Goal: Transaction & Acquisition: Purchase product/service

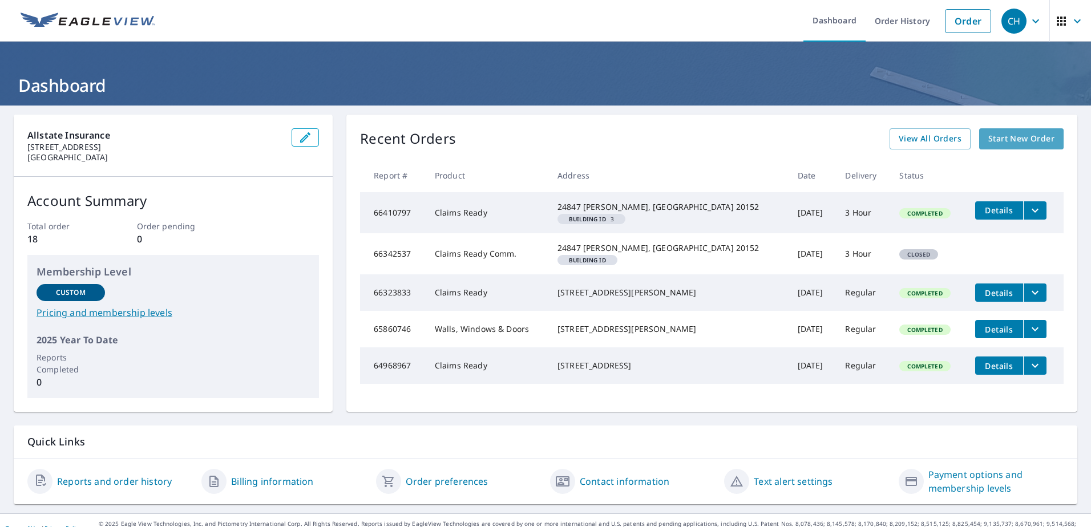
click at [990, 140] on span "Start New Order" at bounding box center [1022, 139] width 66 height 14
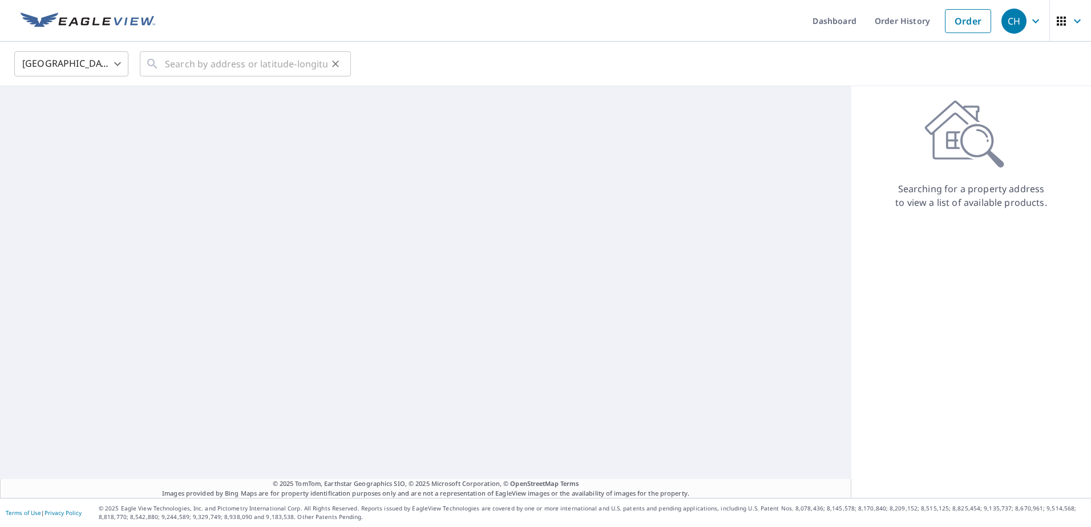
click at [161, 68] on div "​" at bounding box center [245, 63] width 211 height 25
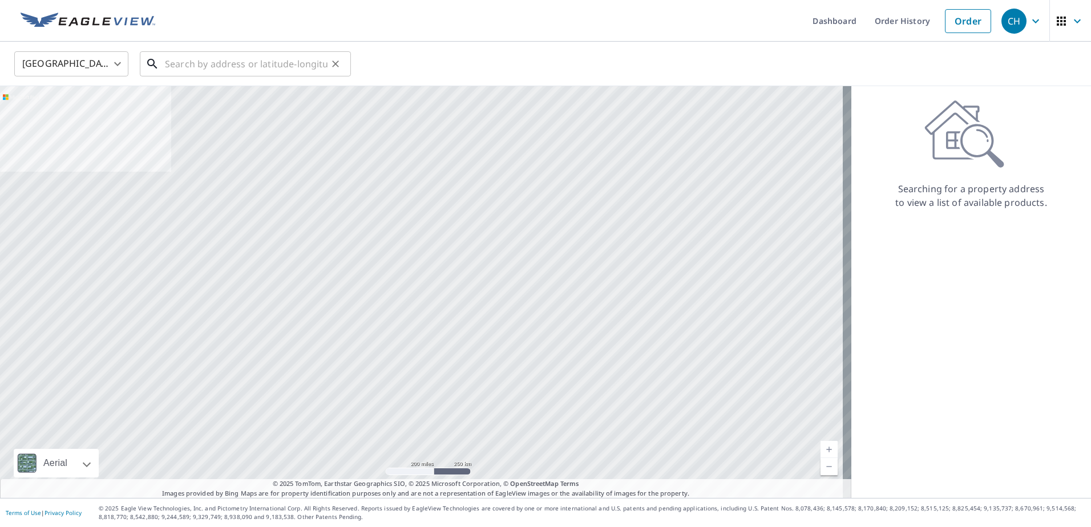
click at [187, 69] on input "text" at bounding box center [246, 64] width 163 height 32
paste input "[STREET_ADDRESS][PERSON_NAME]"
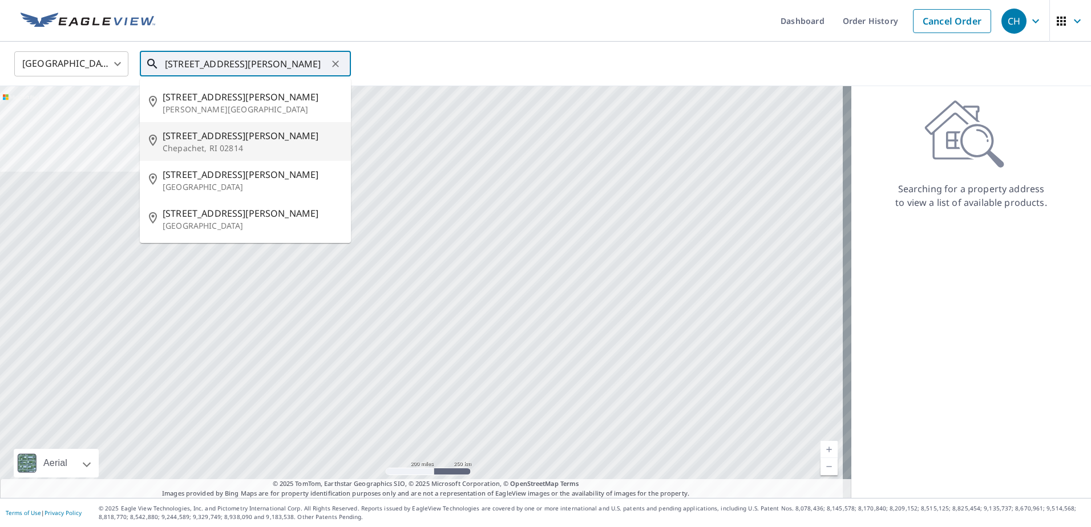
click at [265, 146] on p "Chepachet, RI 02814" at bounding box center [252, 148] width 179 height 11
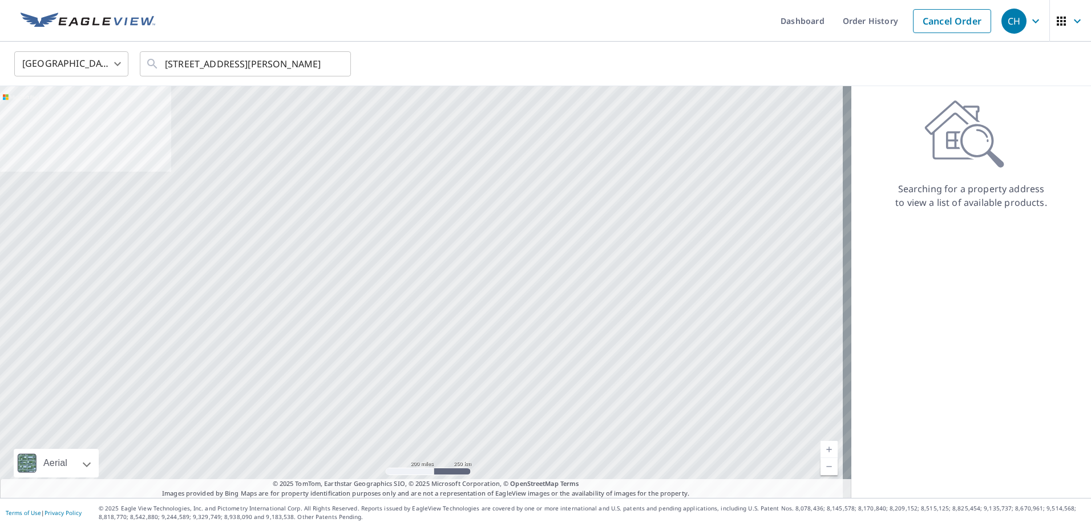
type input "[STREET_ADDRESS][PERSON_NAME]"
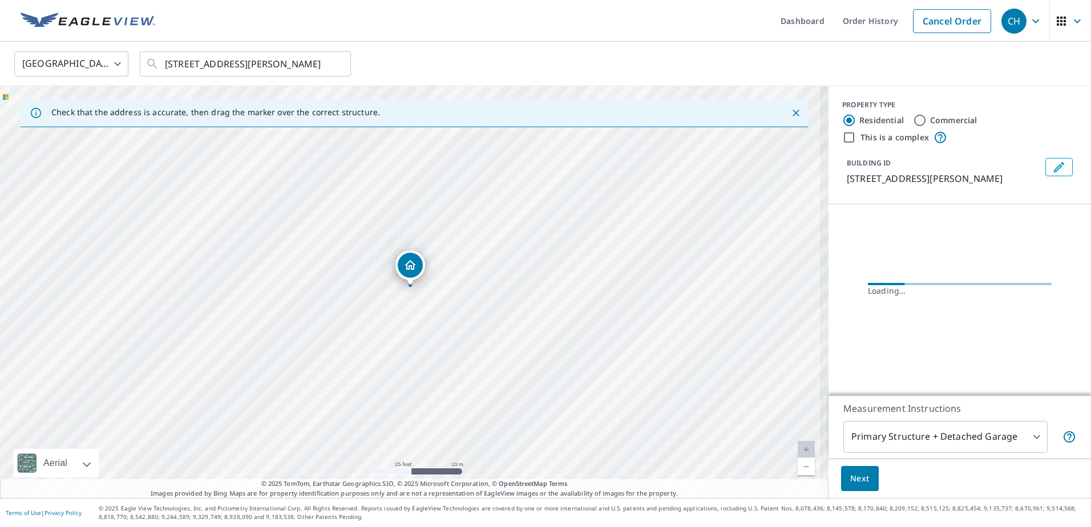
click at [497, 194] on body "CH CH Dashboard Order History Cancel Order CH [GEOGRAPHIC_DATA] [GEOGRAPHIC_DAT…" at bounding box center [545, 263] width 1091 height 527
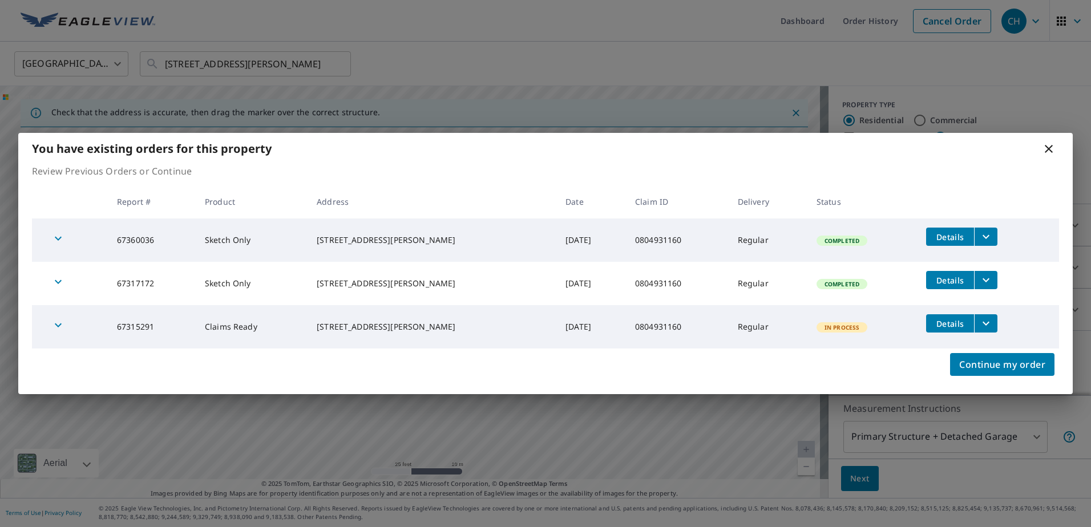
drag, startPoint x: 494, startPoint y: 213, endPoint x: 492, endPoint y: 255, distance: 41.7
click at [492, 255] on table "Report # Product Address Date Claim ID Delivery Status 67360036 Sketch Only [ST…" at bounding box center [545, 267] width 1027 height 164
drag, startPoint x: 492, startPoint y: 255, endPoint x: 445, endPoint y: 166, distance: 101.1
click at [445, 166] on p "Review Previous Orders or Continue" at bounding box center [545, 171] width 1027 height 14
click at [1030, 355] on button "Continue my order" at bounding box center [1002, 364] width 104 height 23
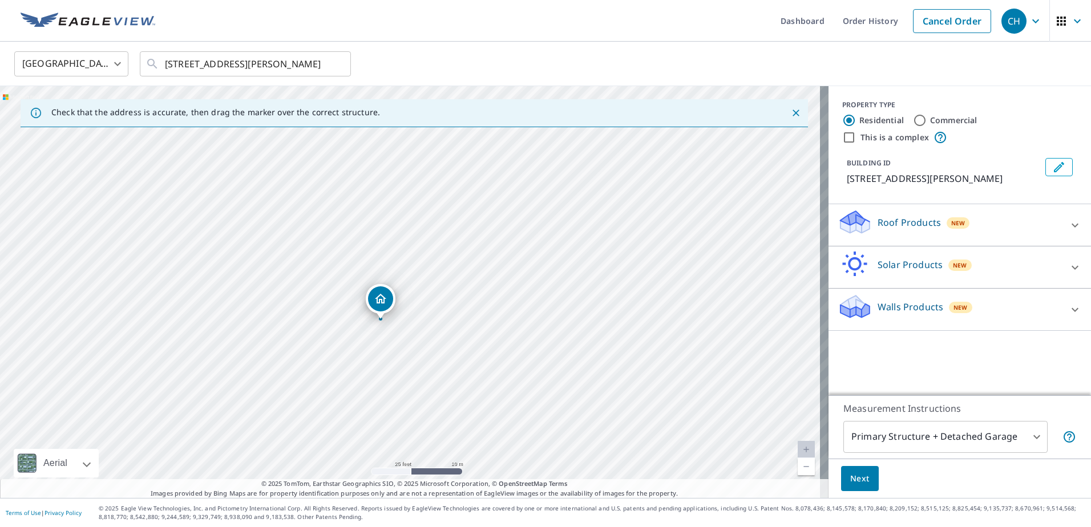
click at [467, 224] on div "[STREET_ADDRESS][PERSON_NAME]" at bounding box center [414, 292] width 829 height 412
click at [973, 314] on div "Walls Products New" at bounding box center [950, 309] width 224 height 33
click at [1052, 167] on icon "Edit building 1" at bounding box center [1059, 167] width 14 height 14
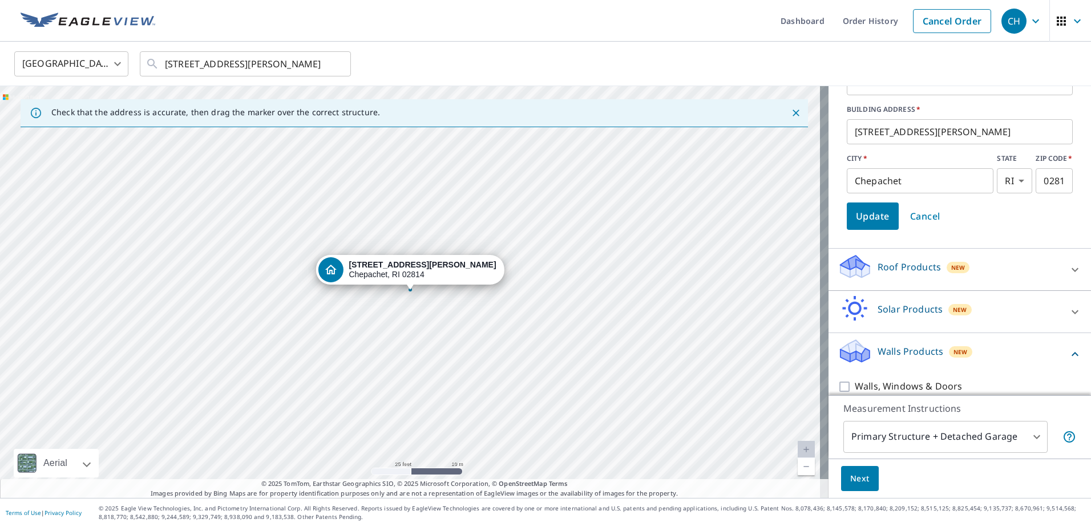
scroll to position [140, 0]
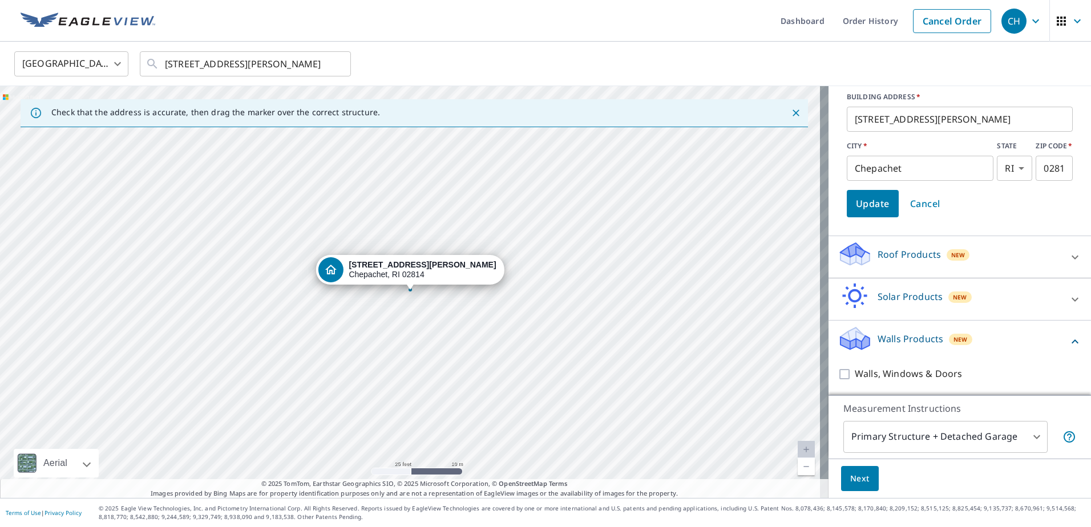
drag, startPoint x: 855, startPoint y: 164, endPoint x: 819, endPoint y: 160, distance: 36.2
click at [819, 160] on div "Check that the address is accurate, then drag the marker over the correct struc…" at bounding box center [545, 292] width 1091 height 412
paste input "GLOCESTER"
type input "GLOCESTER"
click at [869, 206] on span "Update" at bounding box center [873, 204] width 34 height 16
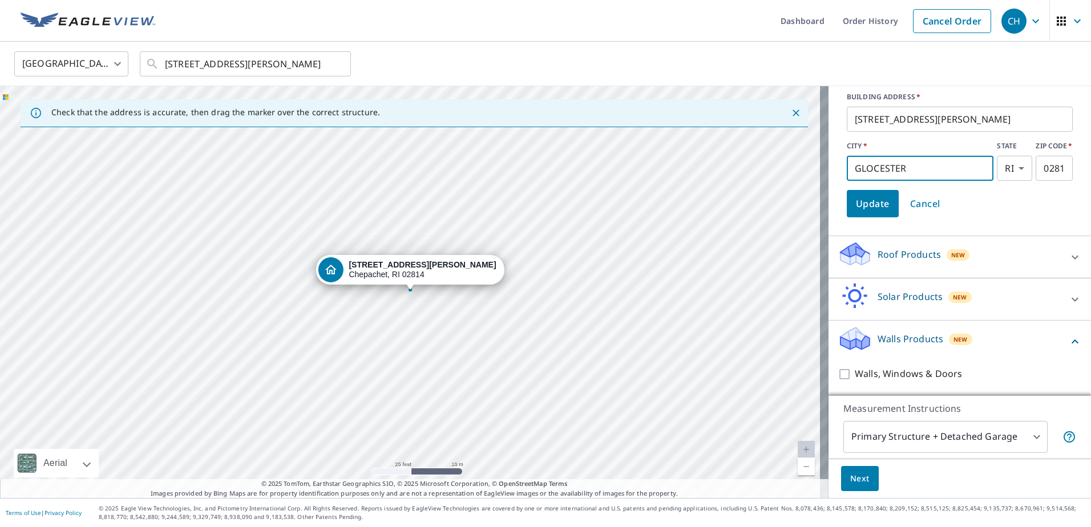
scroll to position [0, 0]
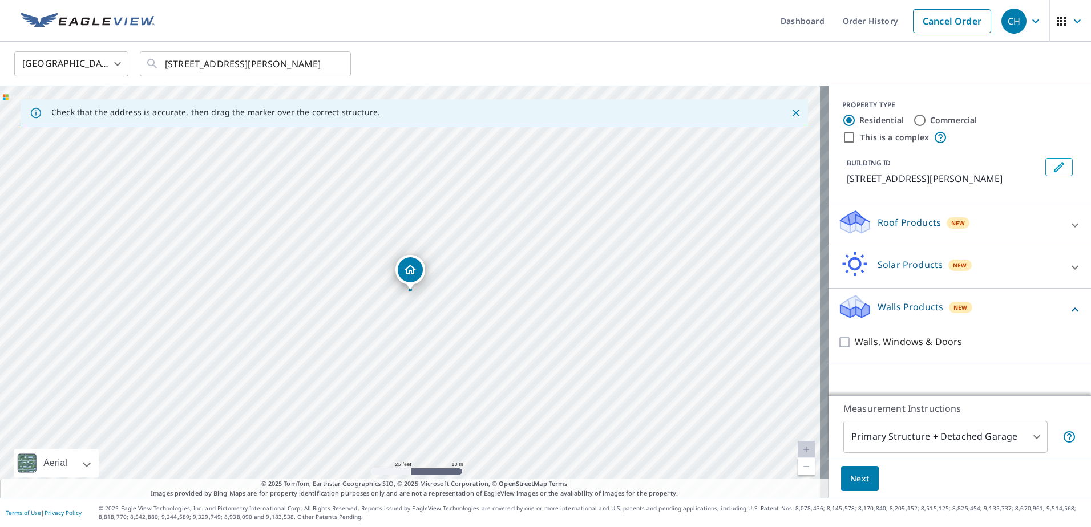
click at [924, 354] on div "Walls, Windows & Doors" at bounding box center [960, 342] width 244 height 33
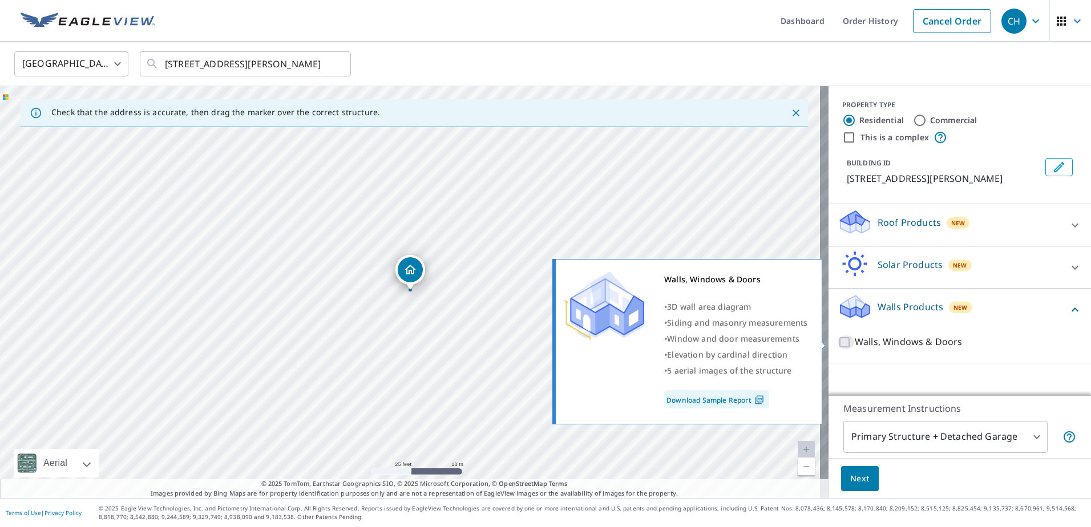
click at [838, 344] on input "Walls, Windows & Doors" at bounding box center [846, 343] width 17 height 14
checkbox input "true"
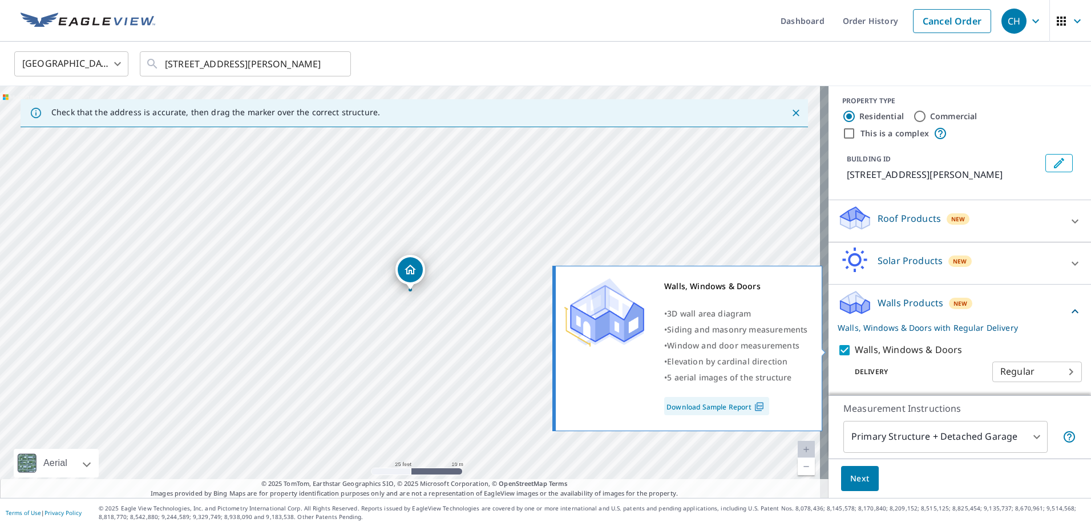
scroll to position [5, 0]
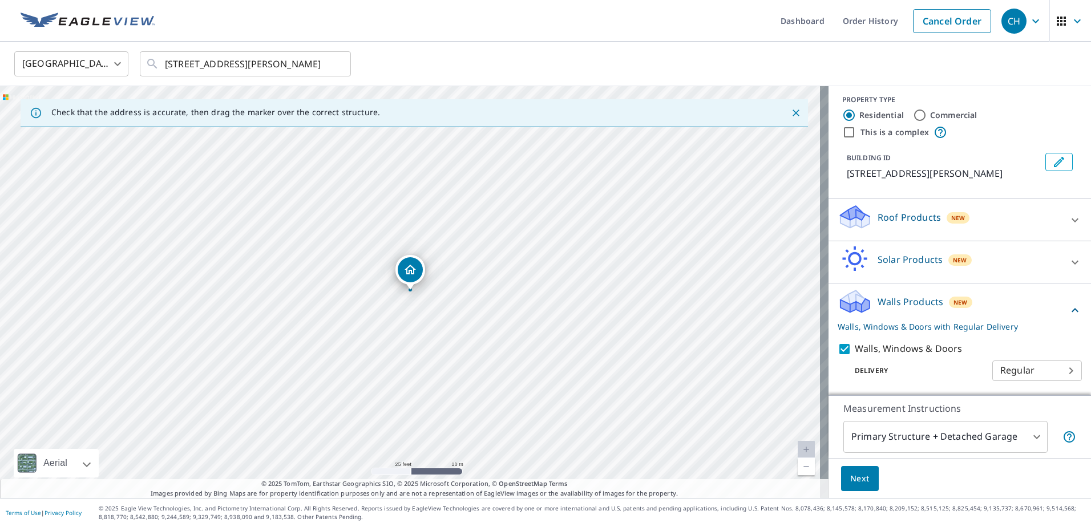
click at [1020, 364] on body "CH CH Dashboard Order History Cancel Order CH [GEOGRAPHIC_DATA] [GEOGRAPHIC_DAT…" at bounding box center [545, 263] width 1091 height 527
click at [1019, 367] on ul "Regular" at bounding box center [1020, 370] width 90 height 30
click at [947, 435] on div at bounding box center [545, 263] width 1091 height 527
click at [1007, 438] on body "CH CH Dashboard Order History Cancel Order CH [GEOGRAPHIC_DATA] [GEOGRAPHIC_DAT…" at bounding box center [545, 263] width 1091 height 527
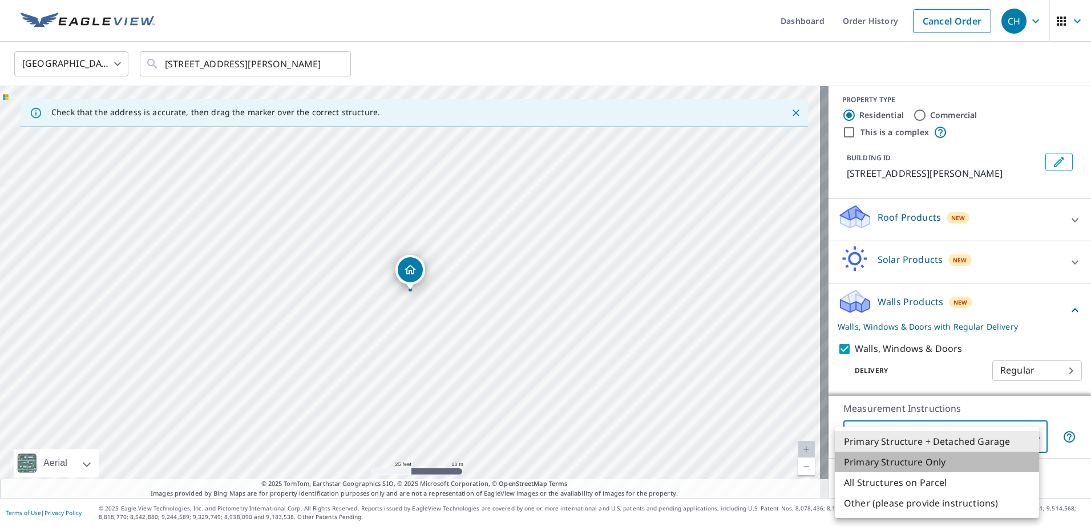
click at [944, 462] on li "Primary Structure Only" at bounding box center [937, 462] width 204 height 21
type input "2"
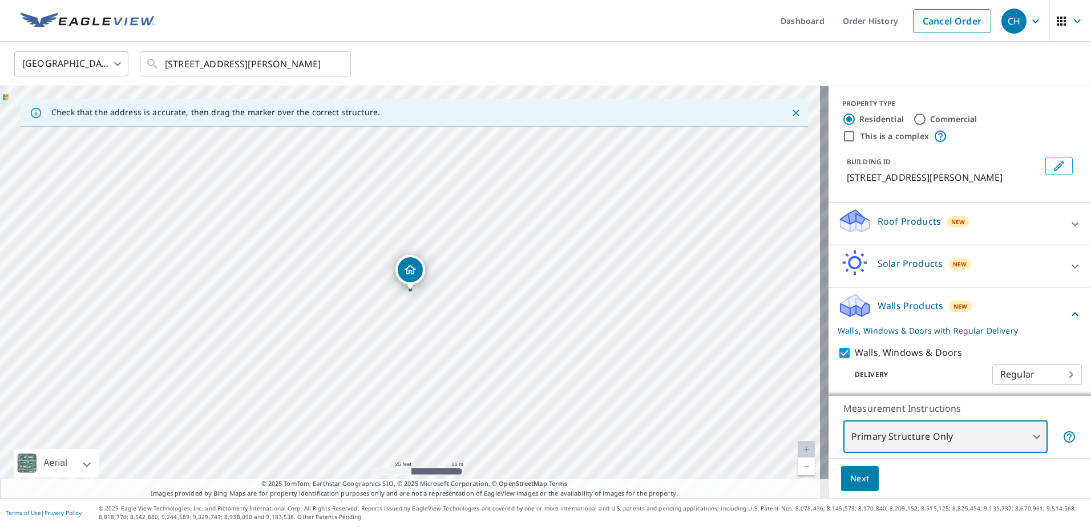
scroll to position [0, 0]
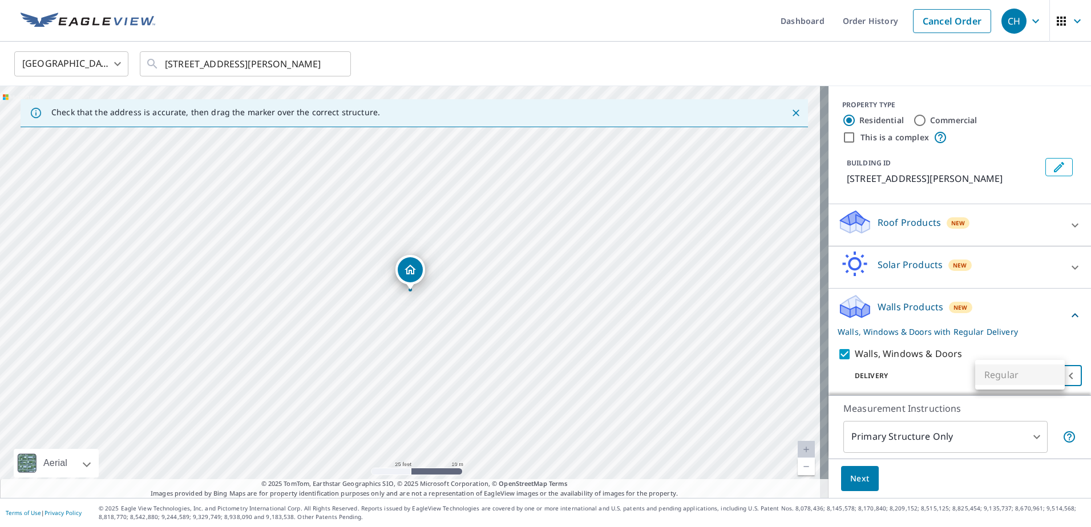
click at [1032, 376] on body "CH CH Dashboard Order History Cancel Order CH [GEOGRAPHIC_DATA] [GEOGRAPHIC_DAT…" at bounding box center [545, 263] width 1091 height 527
click at [845, 482] on div at bounding box center [545, 263] width 1091 height 527
click at [850, 481] on span "Next" at bounding box center [859, 479] width 19 height 14
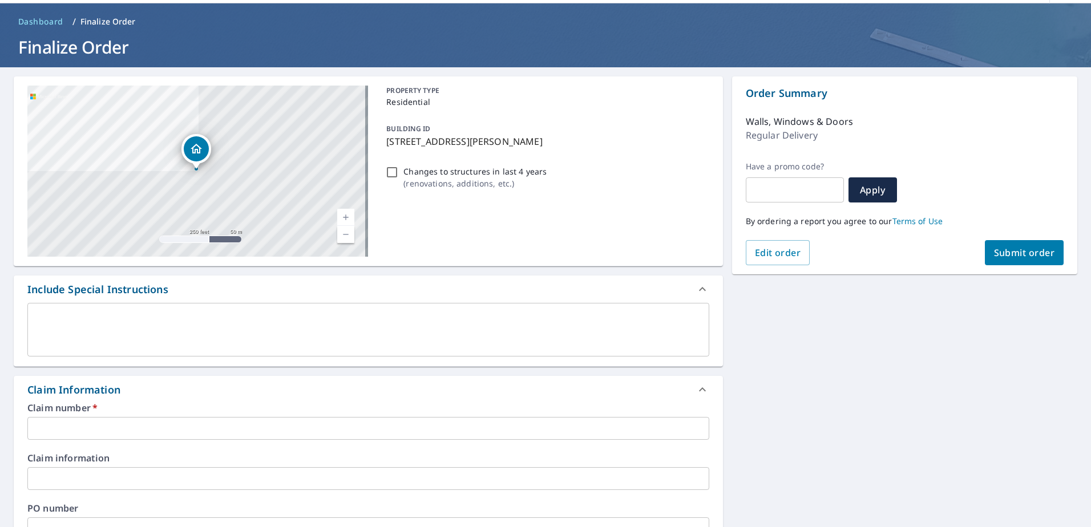
scroll to position [57, 0]
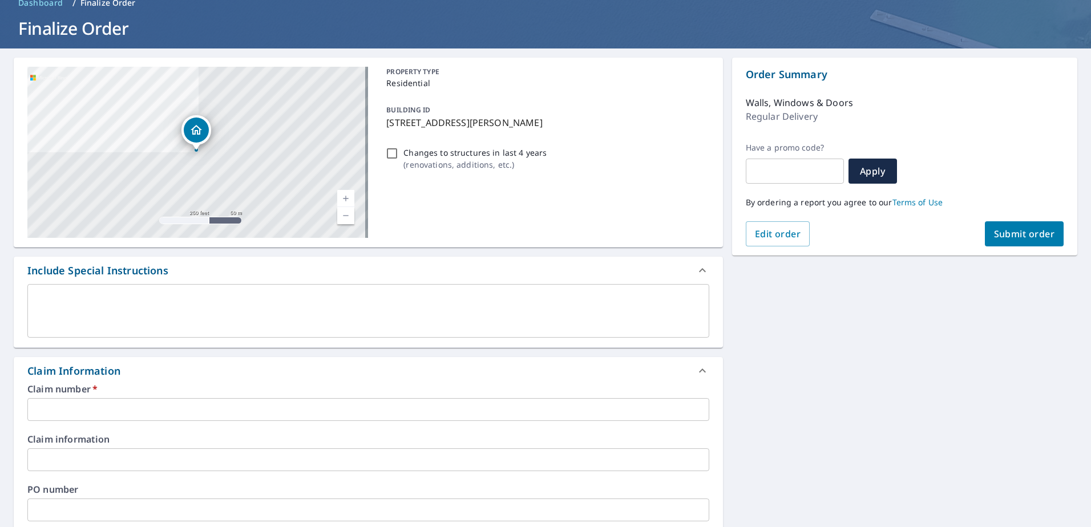
click at [444, 286] on div "x ​" at bounding box center [368, 311] width 682 height 54
click at [152, 404] on input "text" at bounding box center [368, 409] width 682 height 23
paste input "0804931160"
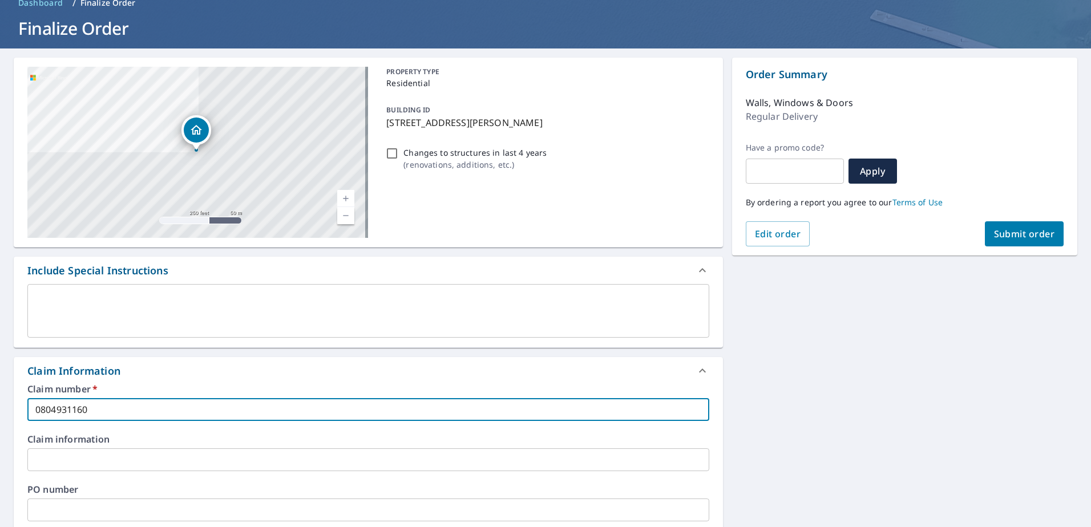
scroll to position [171, 0]
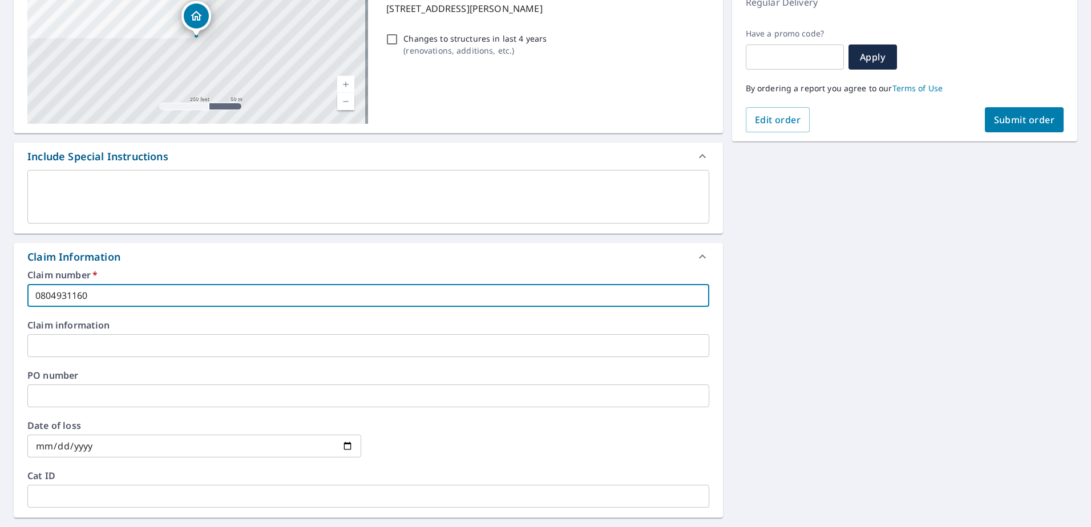
type input "0804931160"
click at [242, 197] on textarea at bounding box center [368, 197] width 666 height 33
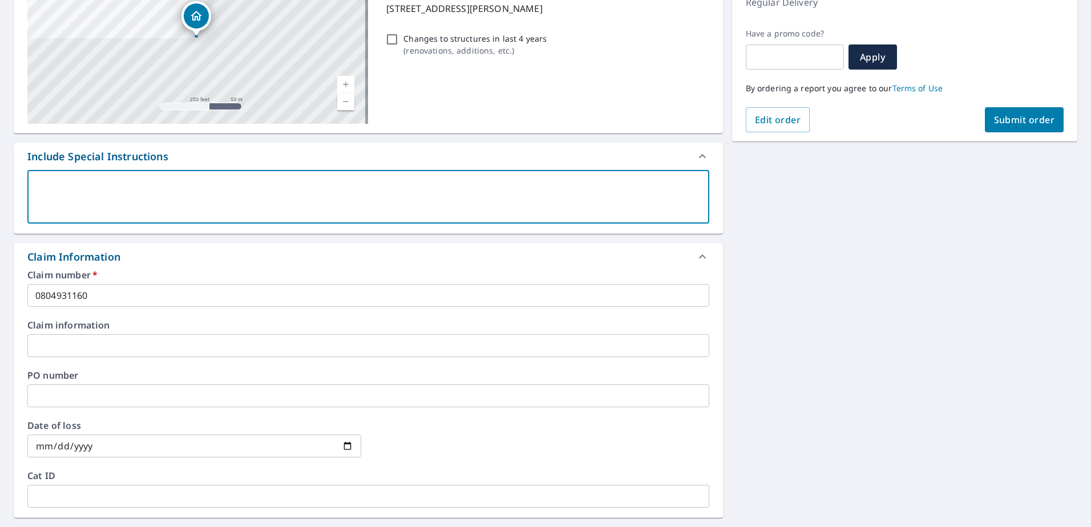
type textarea "N"
type textarea "x"
type textarea "Ne"
type textarea "x"
type textarea "Nee"
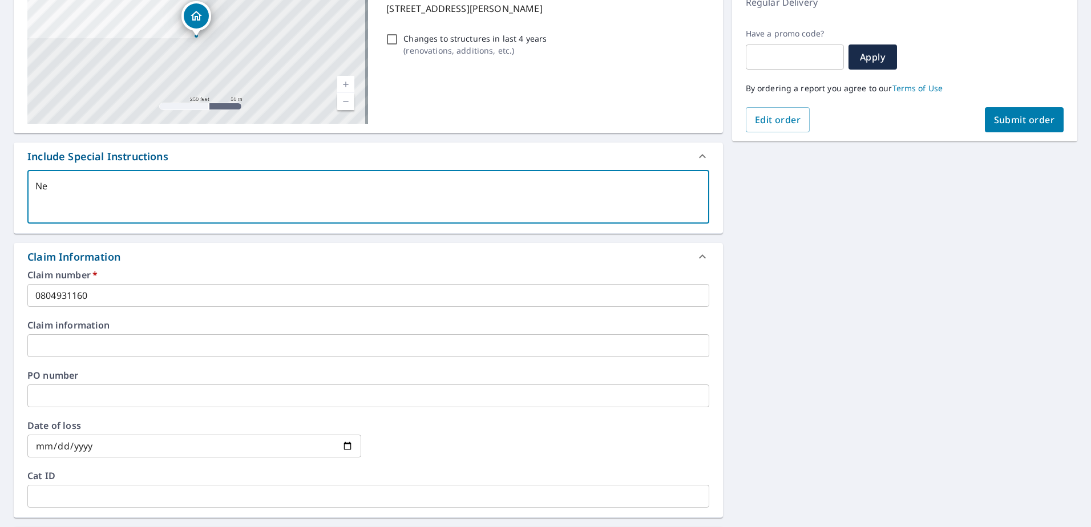
type textarea "x"
type textarea "Need"
type textarea "x"
type textarea "Need"
type textarea "x"
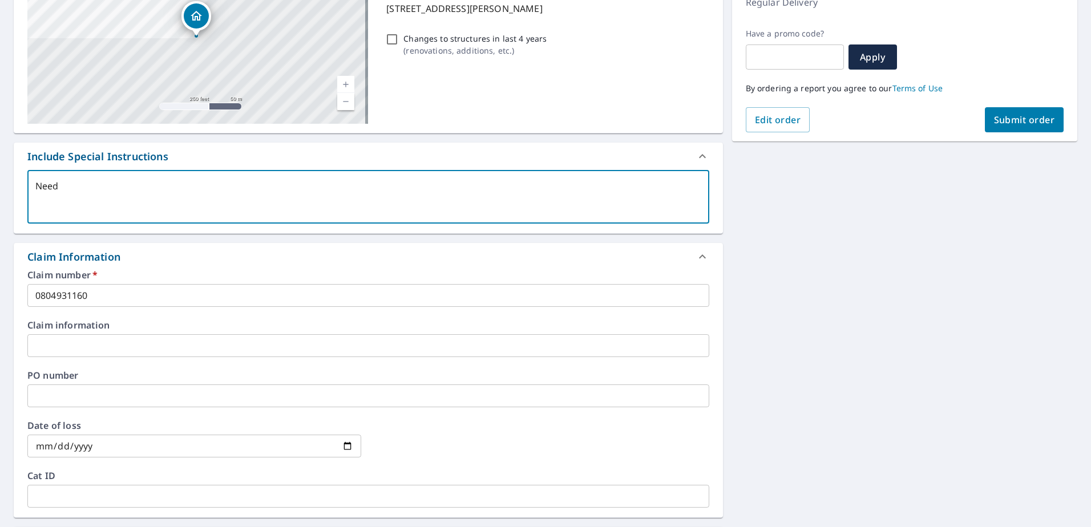
type textarea "Need l"
type textarea "x"
type textarea "Need le"
type textarea "x"
type textarea "Need lef"
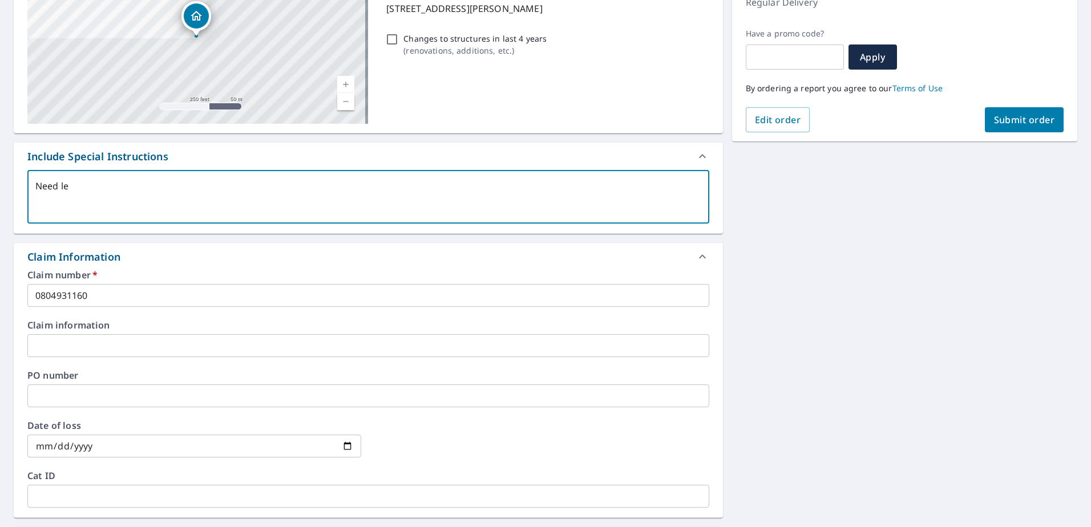
type textarea "x"
type textarea "Need left"
type textarea "x"
type textarea "Need left"
type textarea "x"
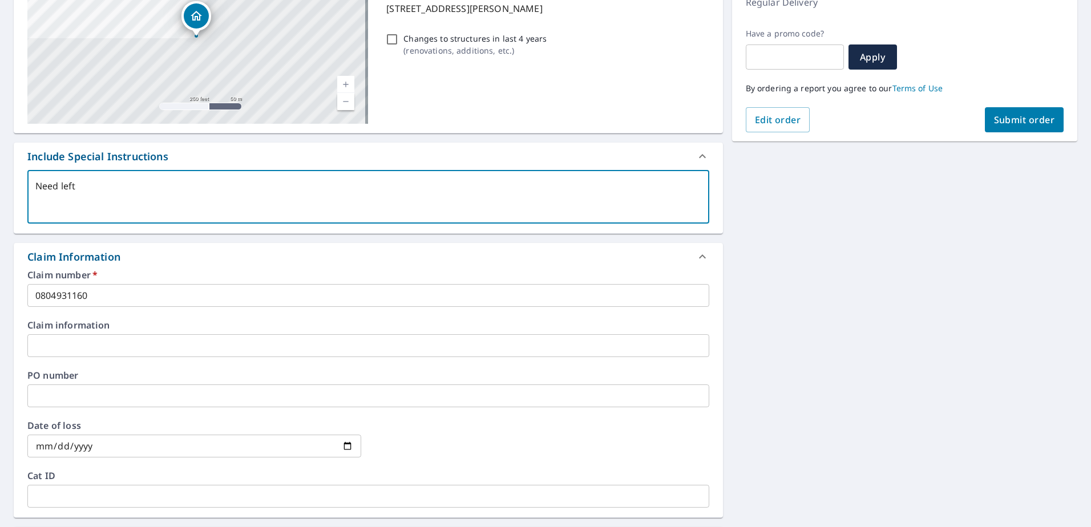
type textarea "Need left e"
type textarea "x"
type textarea "Need left el"
type textarea "x"
type textarea "Need left ele"
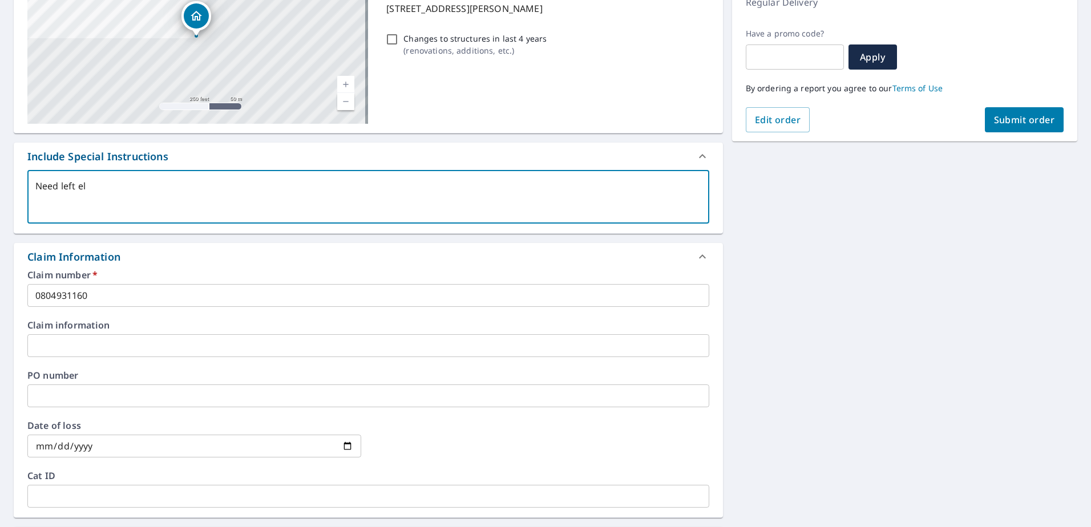
type textarea "x"
type textarea "Need left elea"
type textarea "x"
type textarea "Need left ele"
type textarea "x"
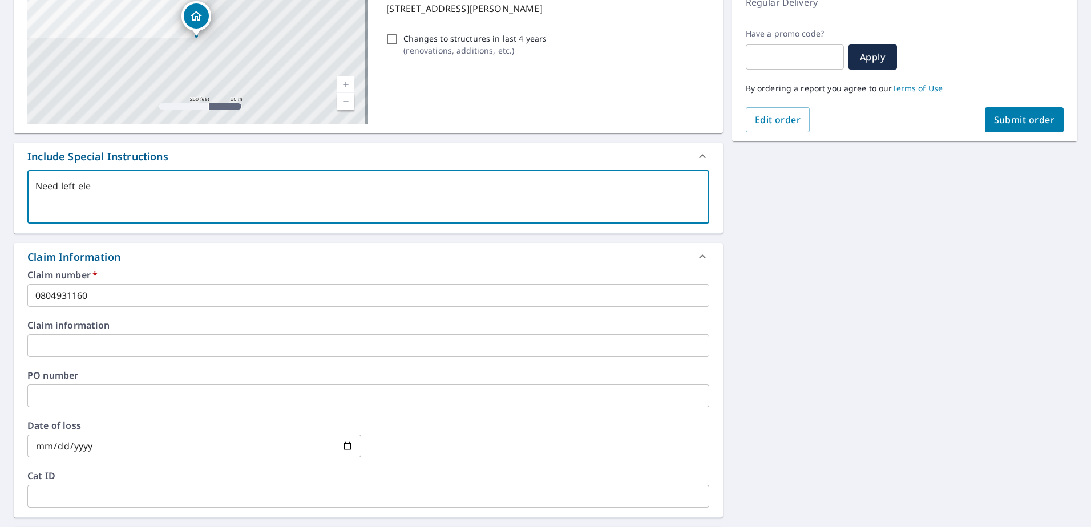
type textarea "Need left elev"
type textarea "x"
type textarea "Need left eleva"
type textarea "x"
type textarea "Need left elevat"
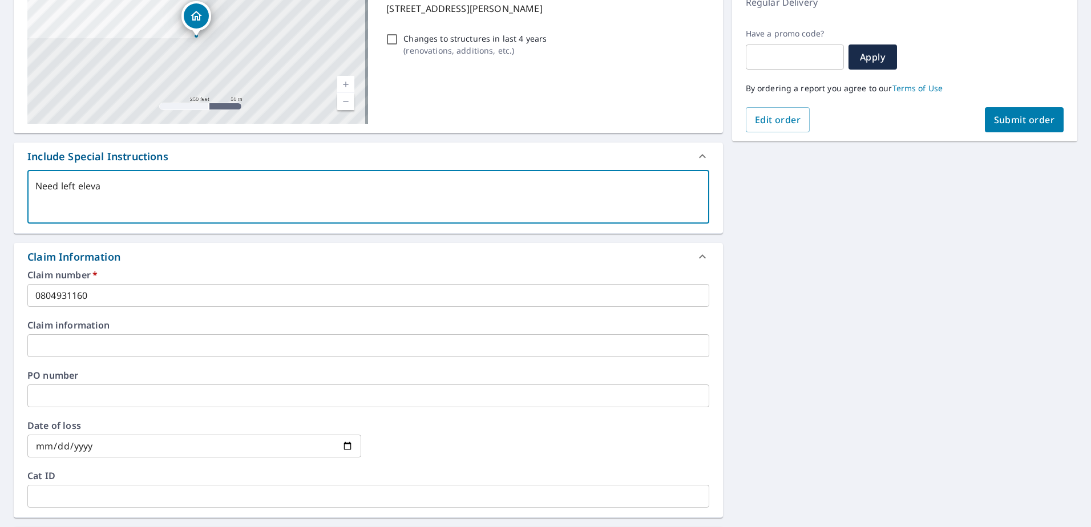
type textarea "x"
type textarea "Need left elevati"
type textarea "x"
type textarea "Need left elevatio"
type textarea "x"
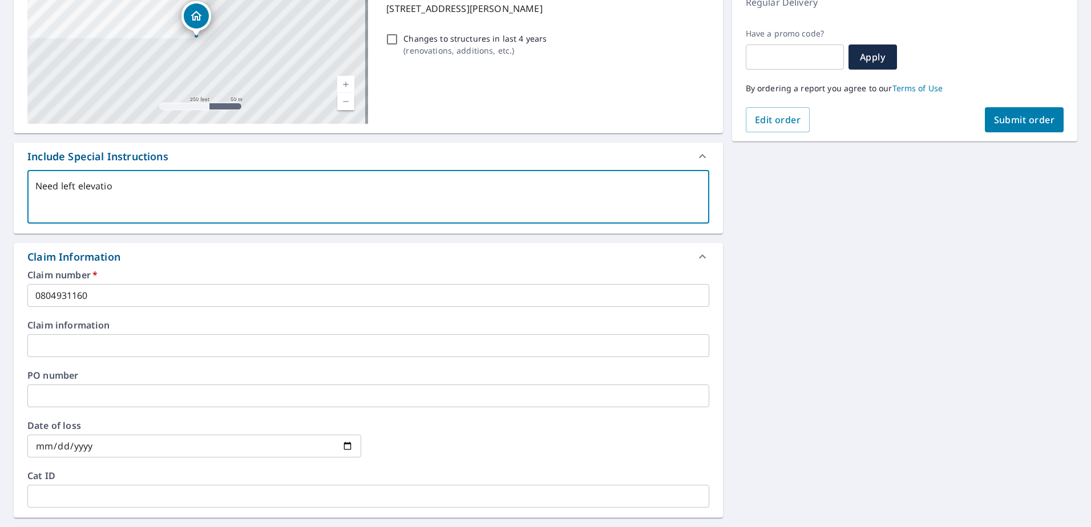
type textarea "Need left elevatioj"
type textarea "x"
type textarea "Need left elevatio"
type textarea "x"
type textarea "Need left elevation"
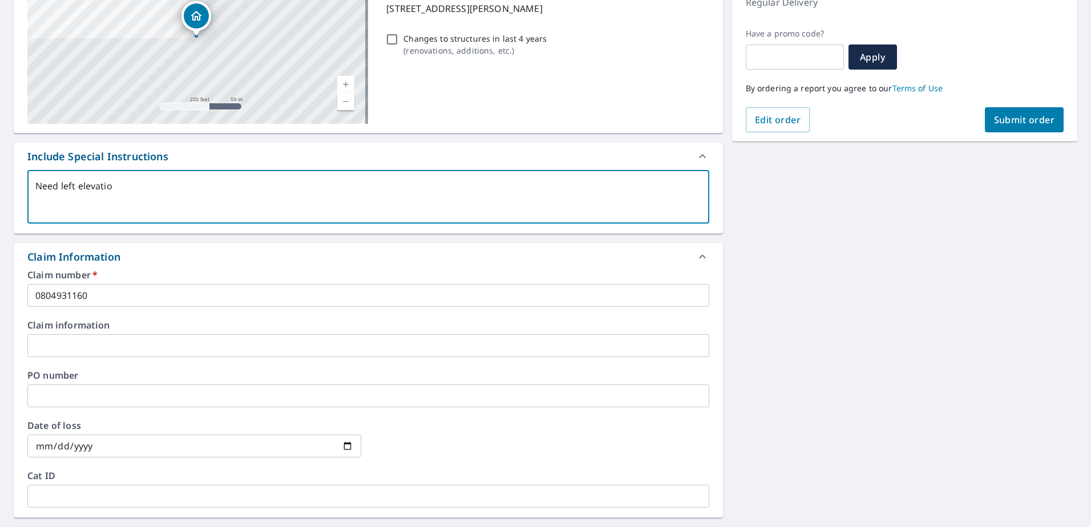
type textarea "x"
type textarea "Need left elevation"
type textarea "x"
type textarea "Need left elevation s"
type textarea "x"
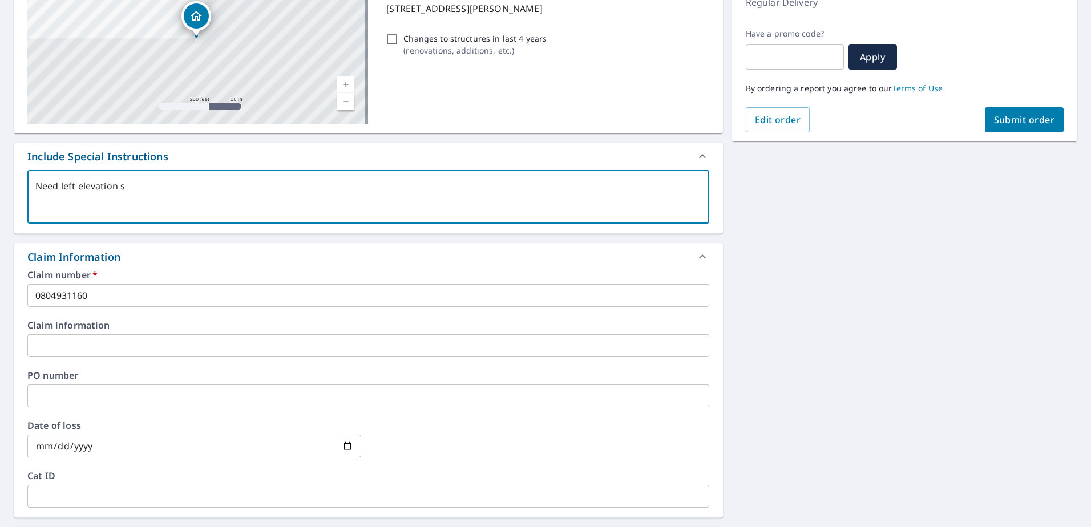
type textarea "Need left elevation si"
type textarea "x"
type textarea "Need left elevation sid"
type textarea "x"
type textarea "Need left elevation sidi"
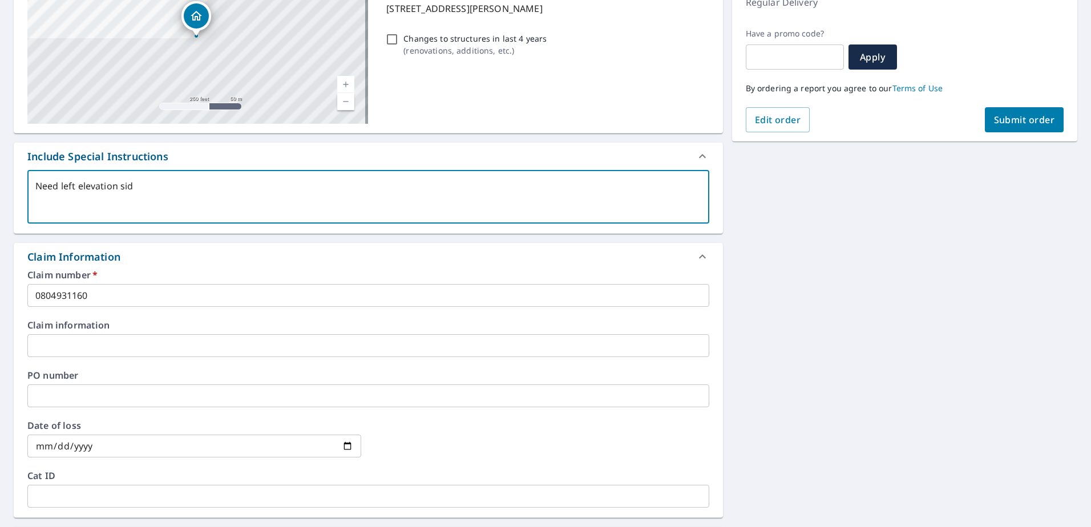
type textarea "x"
type textarea "Need left elevation sidin"
type textarea "x"
type textarea "Need left elevation siding"
type textarea "x"
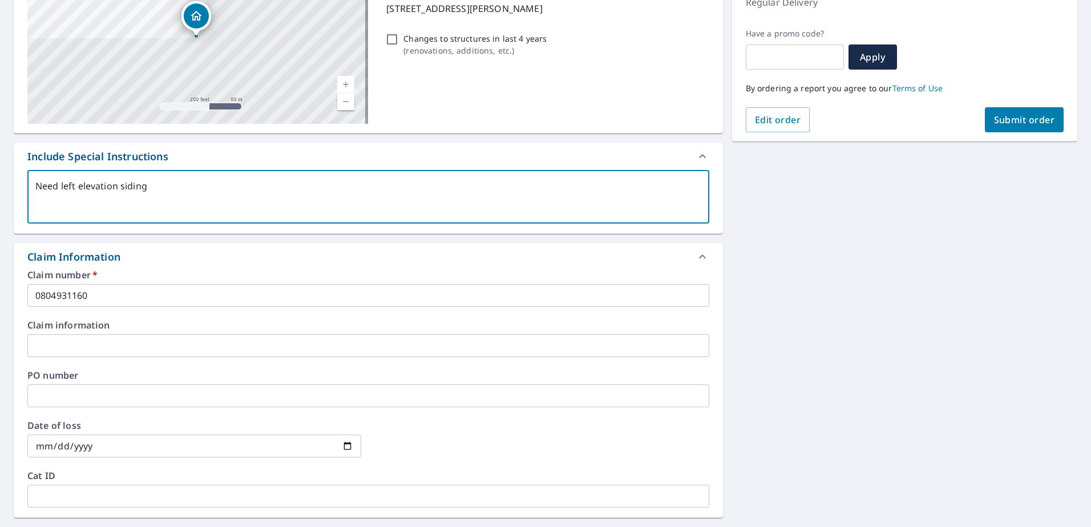
type textarea "Need left elevation siding"
type textarea "x"
type textarea "Need left elevation siding m"
type textarea "x"
type textarea "Need left elevation siding me"
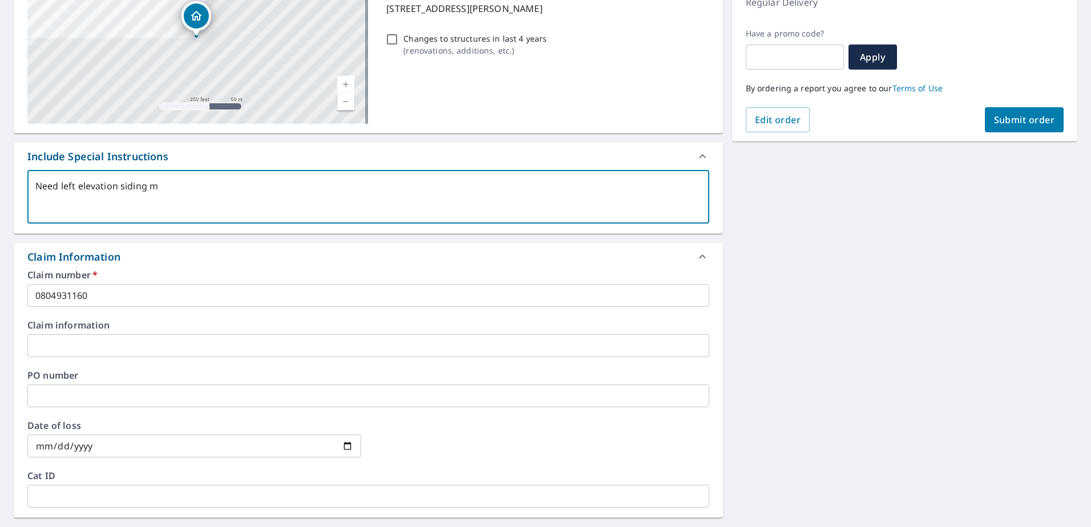
type textarea "x"
type textarea "Need left elevation siding mea"
type textarea "x"
type textarea "Need left elevation siding meas"
type textarea "x"
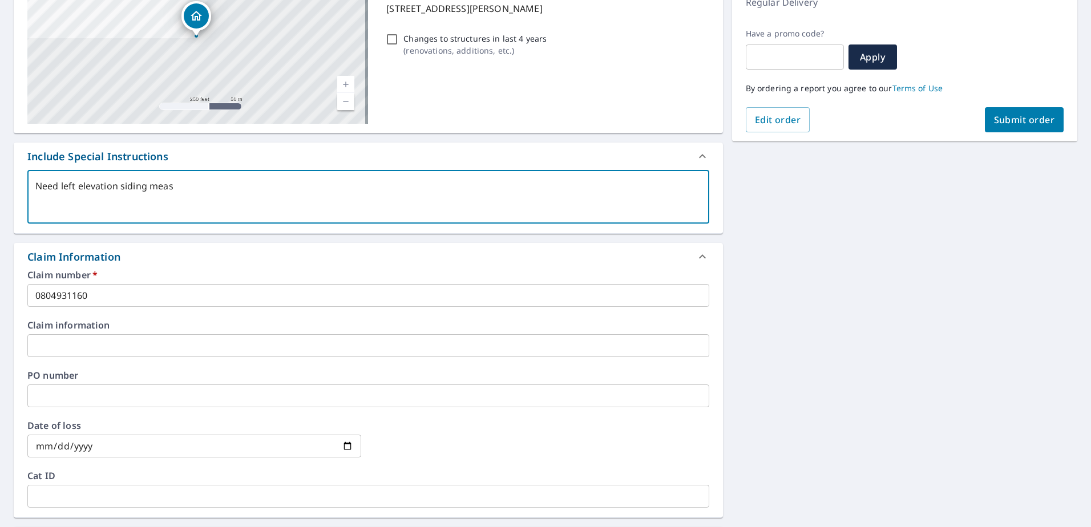
type textarea "Need left elevation siding measu"
type textarea "x"
type textarea "Need left elevation siding measur"
type textarea "x"
type textarea "Need left elevation siding measure"
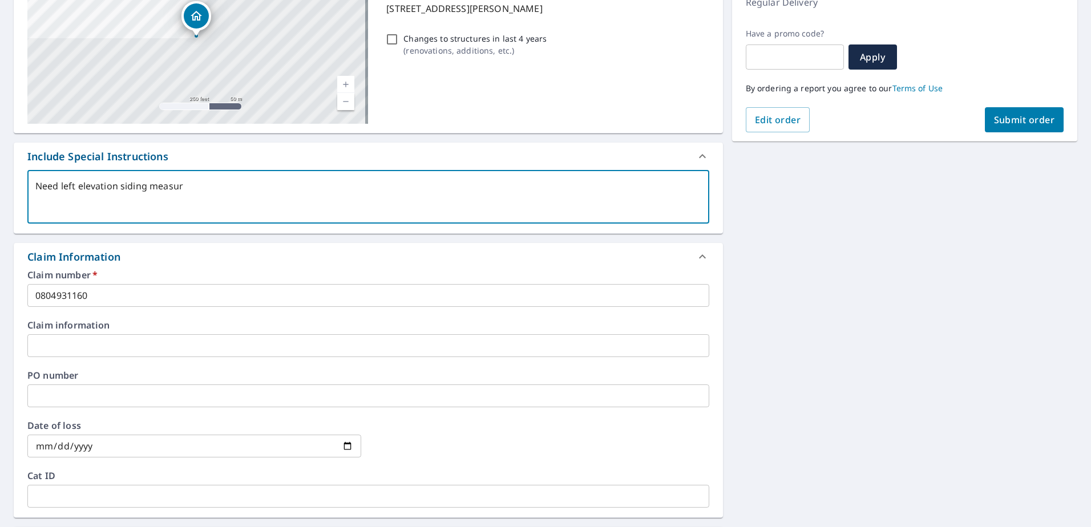
type textarea "x"
type textarea "Need left elevation siding measurem"
type textarea "x"
type textarea "Need left elevation siding measuremne"
type textarea "x"
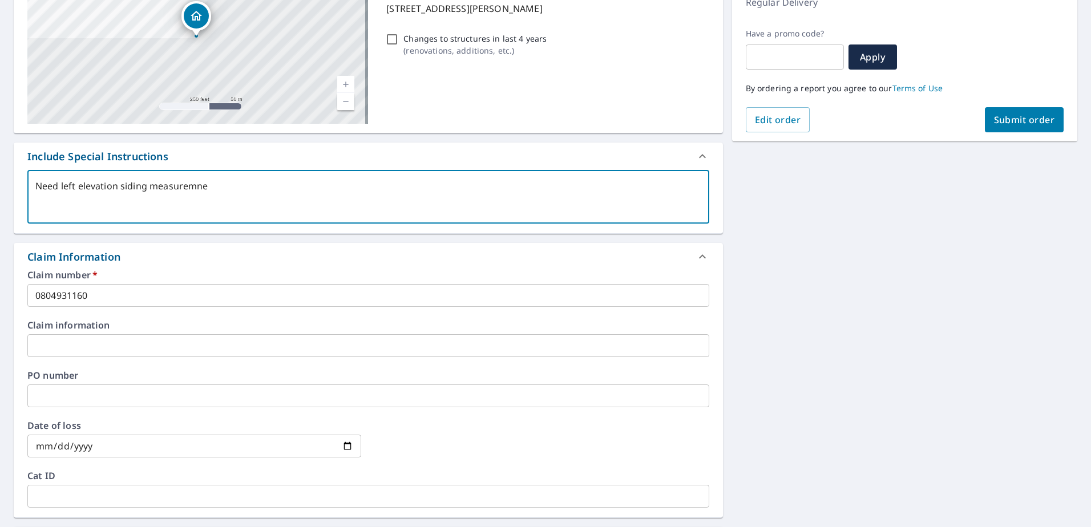
type textarea "Need left elevation siding measuremnet"
type textarea "x"
type textarea "Need left elevation siding measuremnets"
type textarea "x"
type textarea "Need left elevation siding measuremnet"
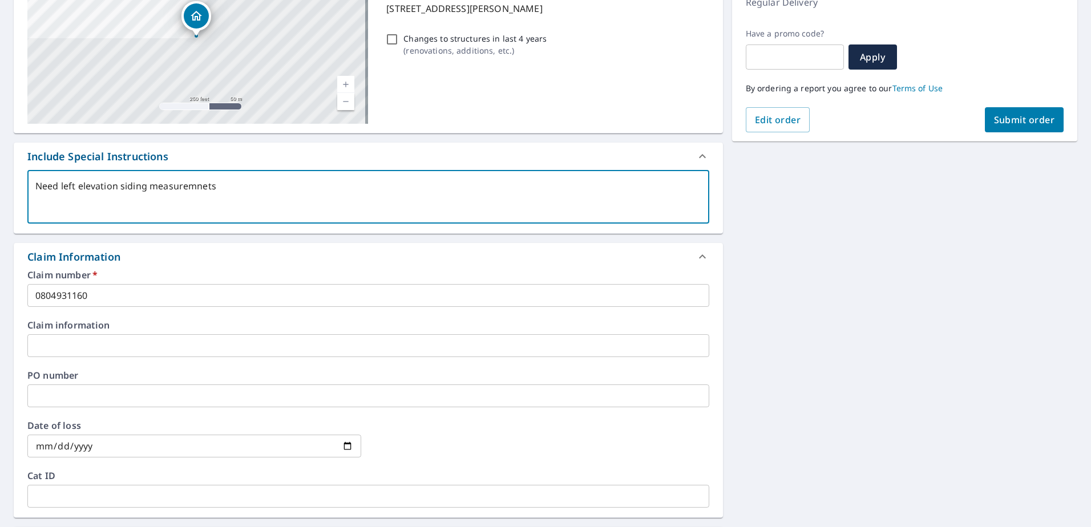
type textarea "x"
type textarea "Need left elevation siding measuremne"
type textarea "x"
type textarea "Need left elevation siding measuremn"
type textarea "x"
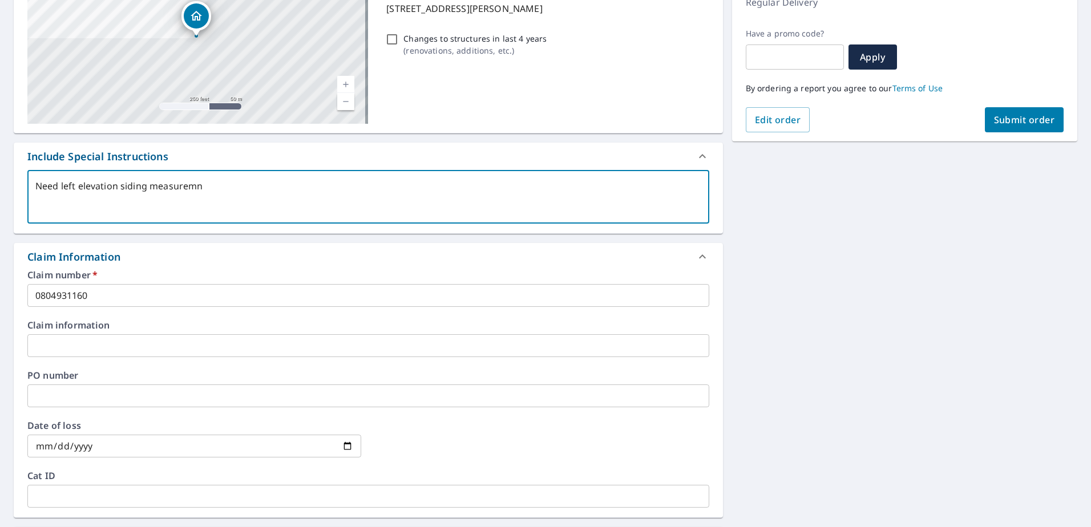
type textarea "Need left elevation siding measurem"
type textarea "x"
type textarea "Need left elevation siding measureme"
type textarea "x"
type textarea "Need left elevation siding measuremen"
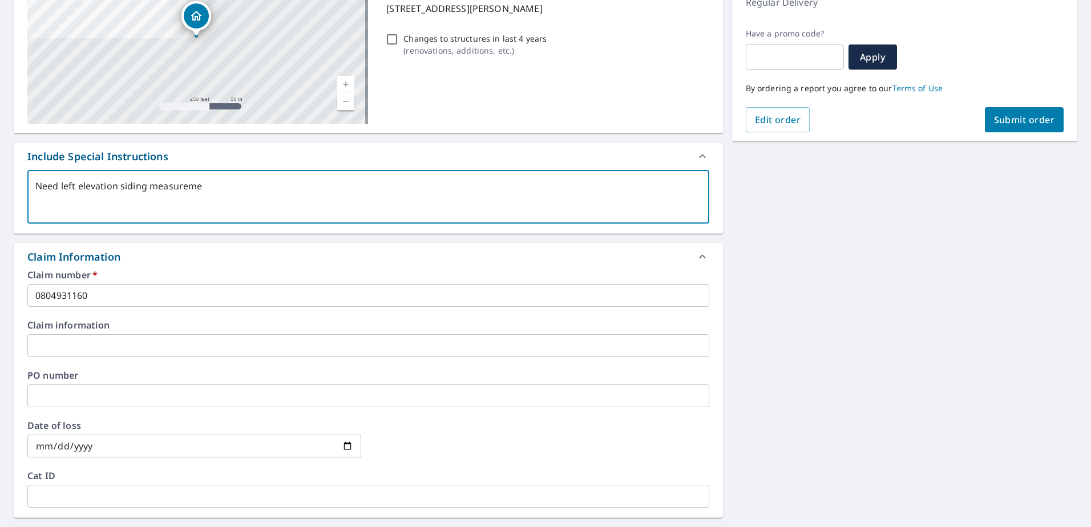
type textarea "x"
type textarea "Need left elevation siding measurement"
type textarea "x"
type textarea "Need left elevation siding measurements"
type textarea "x"
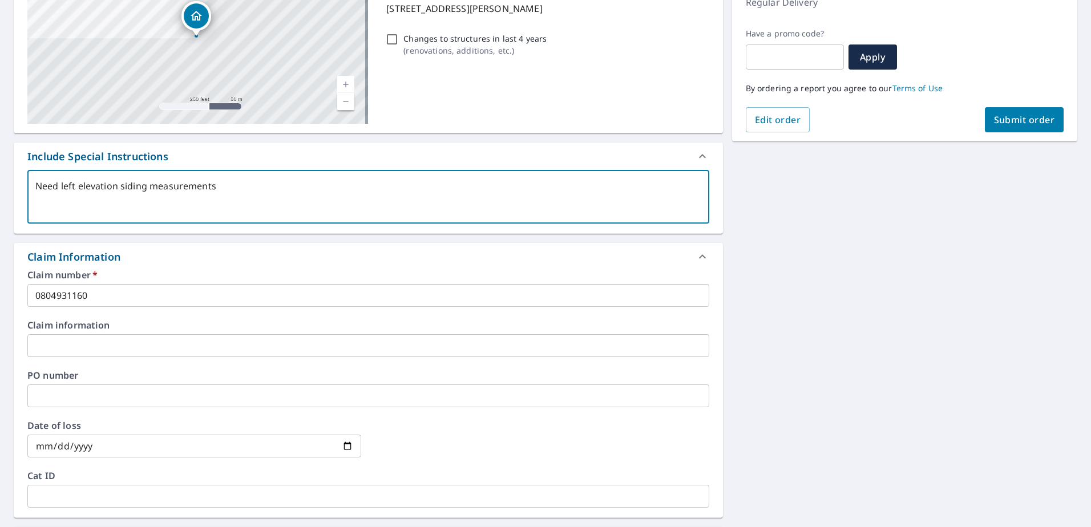
type textarea "Need left elevation siding measurements"
type textarea "x"
type textarea "Need left elevation siding measurements f"
type textarea "x"
type textarea "Need left elevation siding measurements fo"
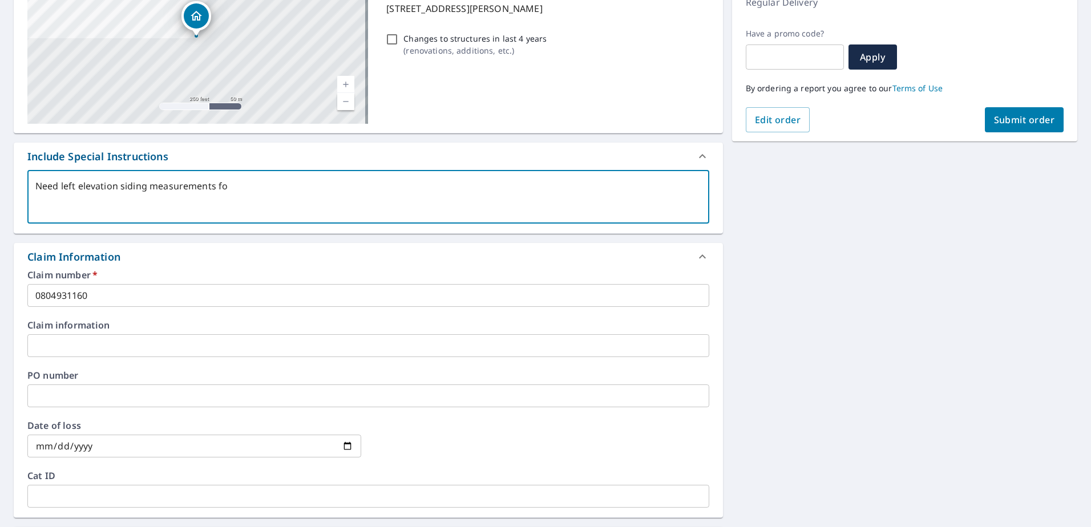
type textarea "x"
type textarea "Need left elevation siding measurements for"
type textarea "x"
type textarea "Need left elevation siding measurements for"
type textarea "x"
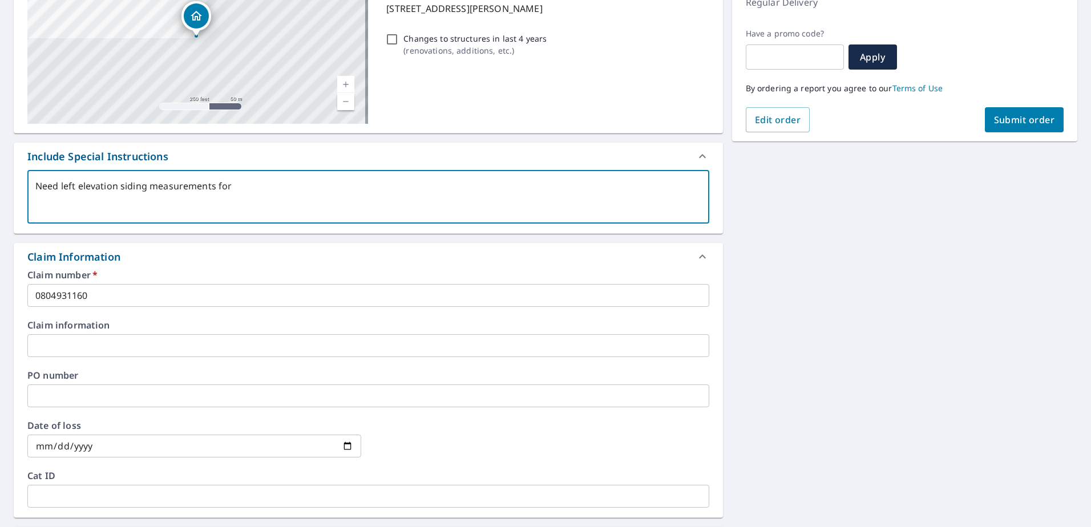
type textarea "Need left elevation siding measurements for j"
type textarea "x"
type textarea "Need left elevation siding measurements for ju"
type textarea "x"
type textarea "Need left elevation siding measurements for jus"
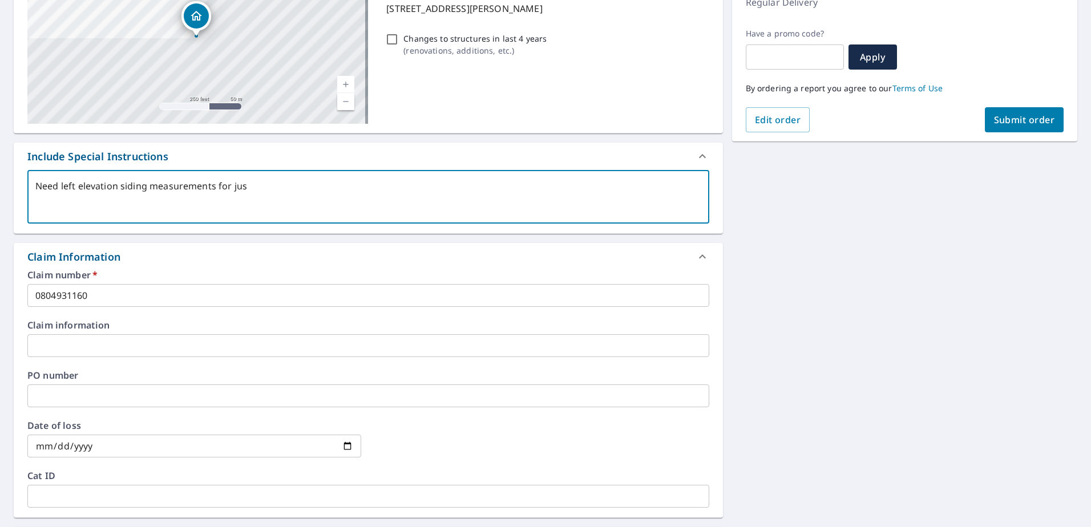
type textarea "x"
type textarea "Need left elevation siding measurements for just"
type textarea "x"
type textarea "Need left elevation siding measurements for just"
type textarea "x"
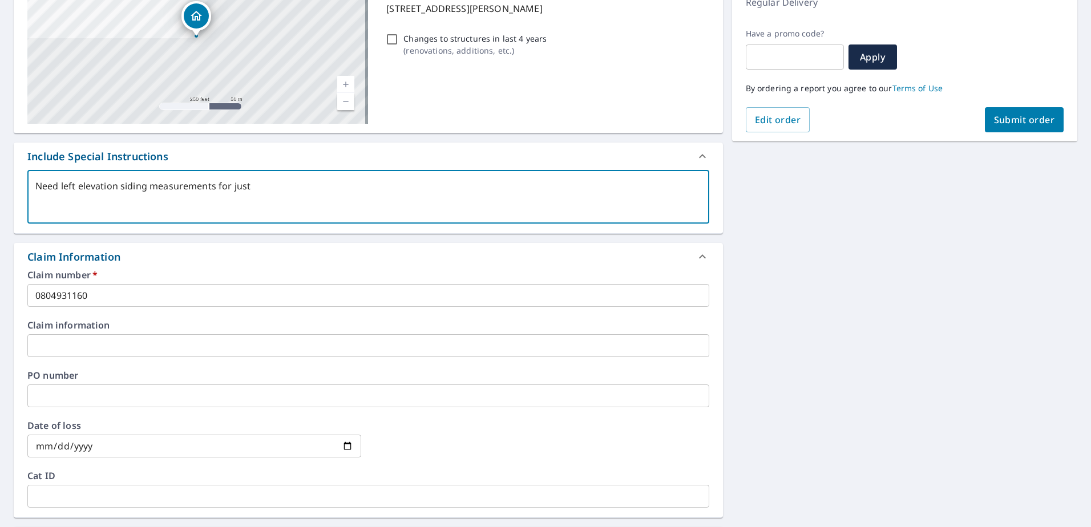
type textarea "Need left elevation siding measurements for just v"
type textarea "x"
type textarea "Need left elevation siding measurements for just vi"
type textarea "x"
type textarea "Need left elevation siding measurements for just vin"
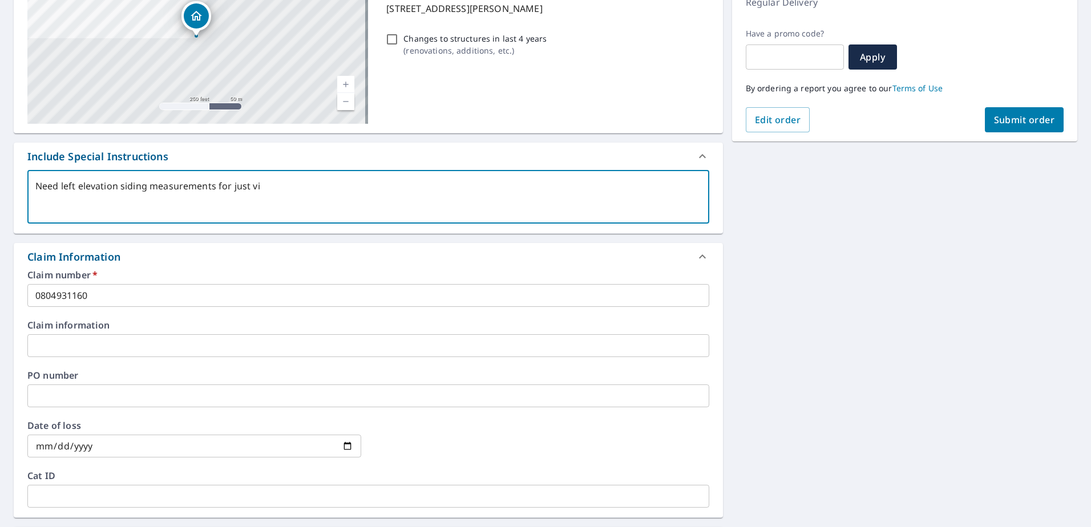
type textarea "x"
type textarea "Need left elevation siding measurements for just viny"
type textarea "x"
type textarea "Need left elevation siding measurements for just vinyl"
type textarea "x"
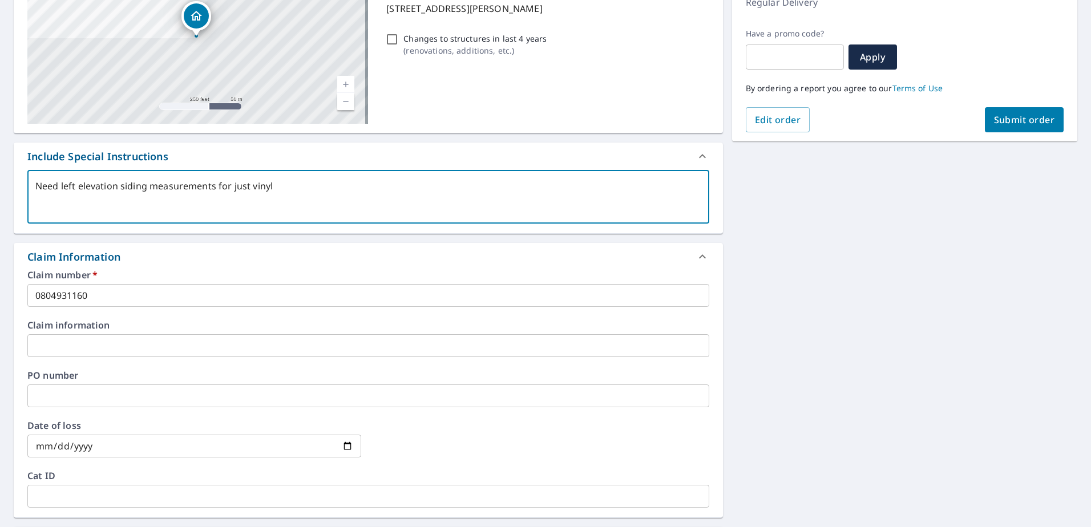
type textarea "Need left elevation siding measurements for just vinyl"
type textarea "x"
type textarea "Need left elevation siding measurements for just vinyl m"
type textarea "x"
type textarea "Need left elevation siding measurements for just vinyl ma"
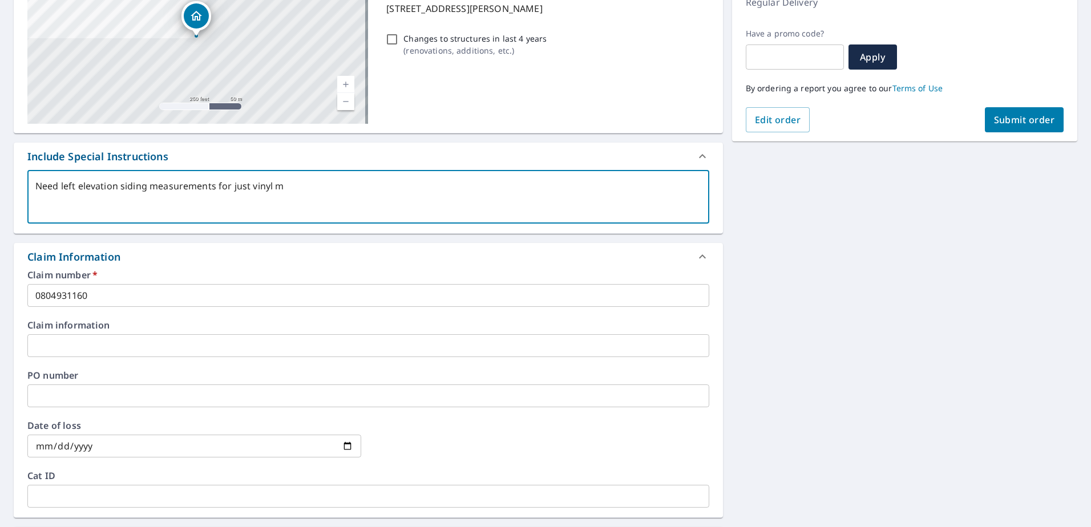
type textarea "x"
type textarea "Need left elevation siding measurements for just vinyl mat"
type textarea "x"
type textarea "Need left elevation siding measurements for just vinyl mate"
type textarea "x"
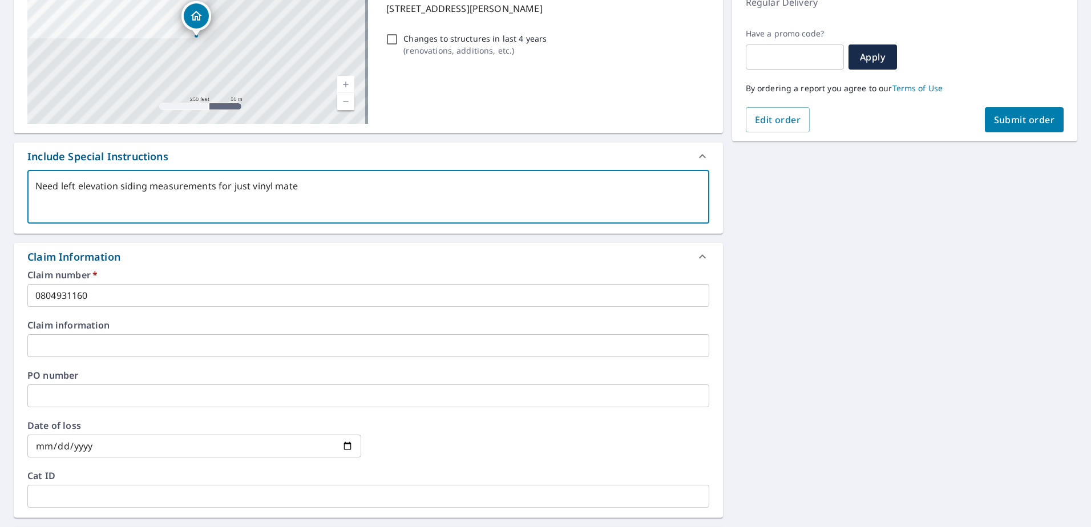
type textarea "Need left elevation siding measurements for just vinyl mater"
type textarea "x"
type textarea "Need left elevation siding measurements for just vinyl materi"
type textarea "x"
type textarea "Need left elevation siding measurements for just vinyl materia"
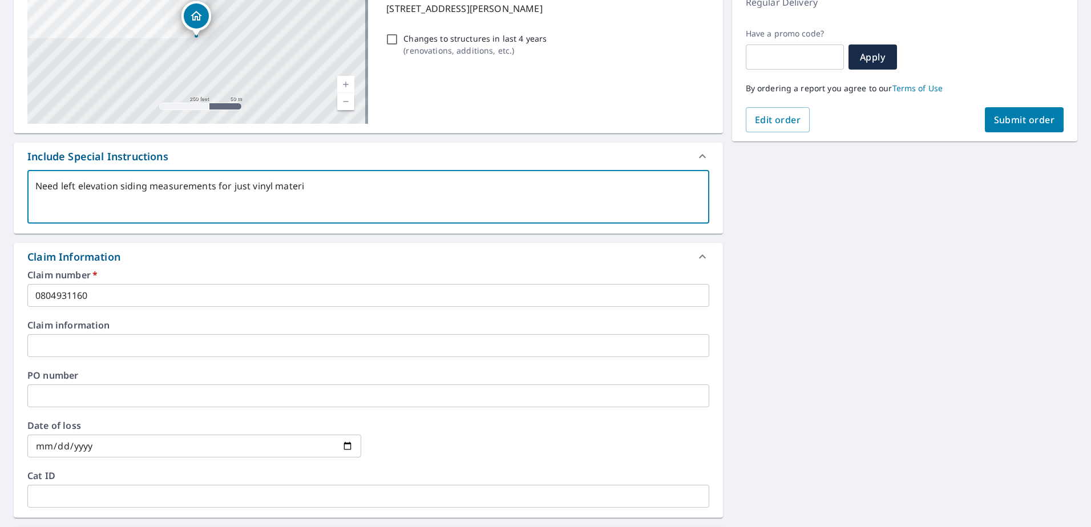
type textarea "x"
type textarea "Need left elevation siding measurements for just vinyl material"
type textarea "x"
type textarea "Need left elevation siding measurements for just vinyl material"
type textarea "x"
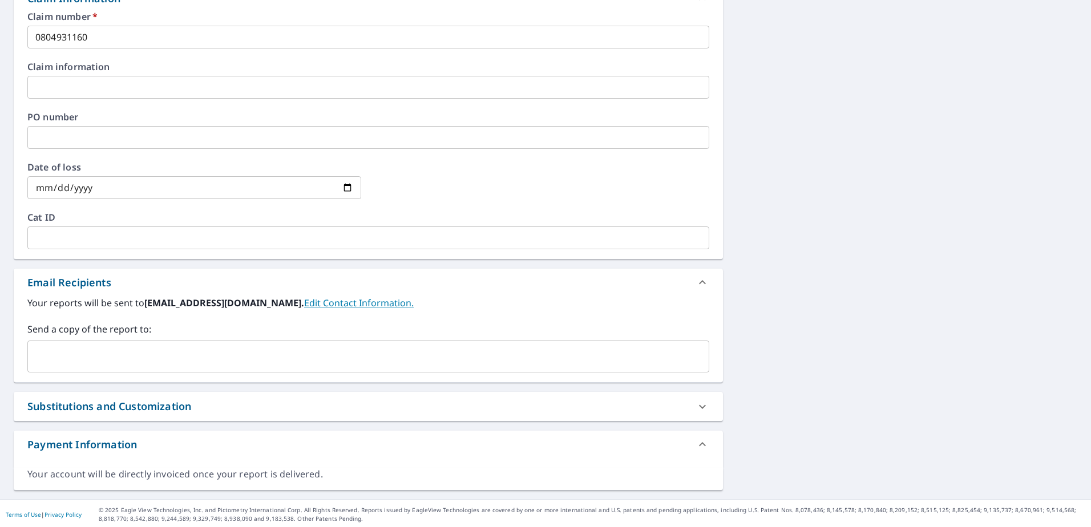
scroll to position [431, 0]
type textarea "Need left elevation siding measurements for just vinyl material"
click at [164, 352] on input "text" at bounding box center [360, 355] width 655 height 22
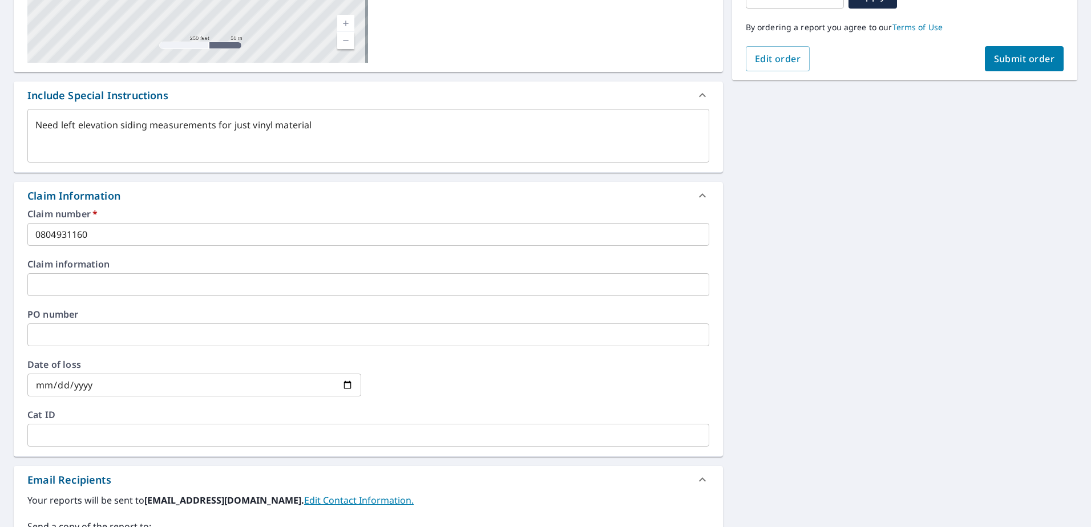
scroll to position [0, 0]
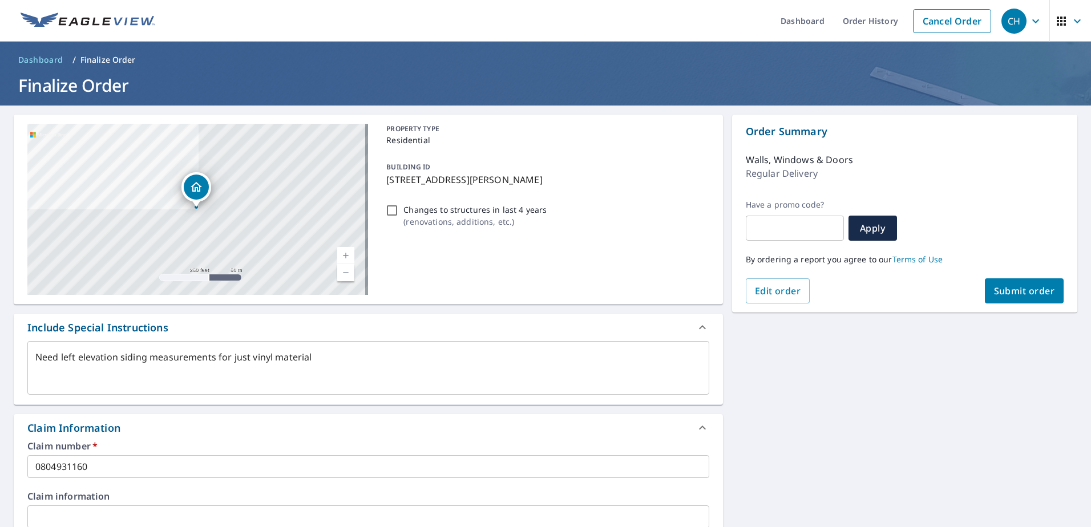
click at [1014, 300] on button "Submit order" at bounding box center [1024, 291] width 79 height 25
type textarea "x"
